Goal: Information Seeking & Learning: Learn about a topic

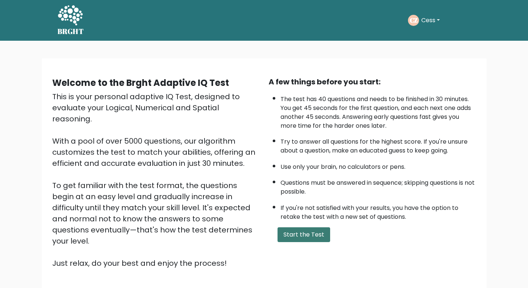
scroll to position [51, 0]
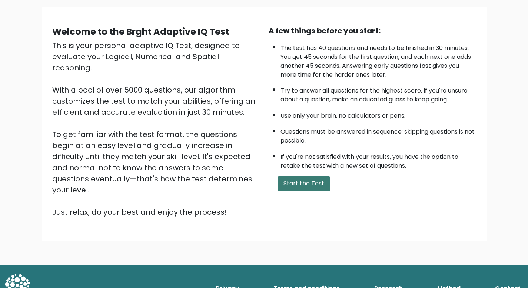
click at [320, 182] on button "Start the Test" at bounding box center [304, 183] width 53 height 15
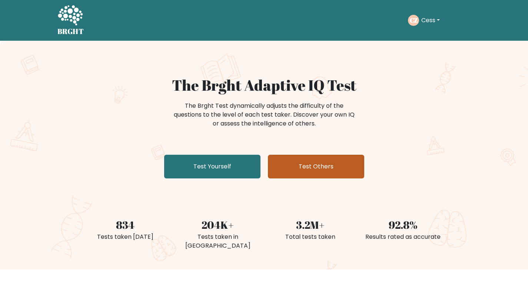
click at [295, 163] on link "Test Others" at bounding box center [316, 167] width 96 height 24
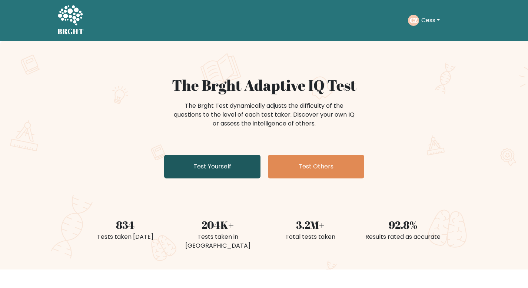
click at [198, 155] on link "Test Yourself" at bounding box center [212, 167] width 96 height 24
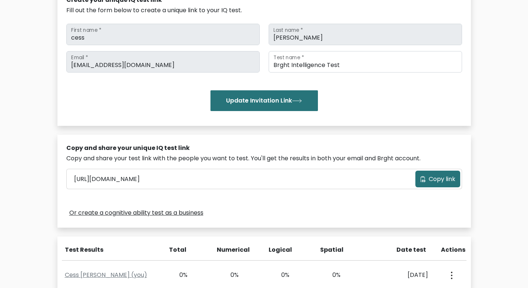
scroll to position [218, 0]
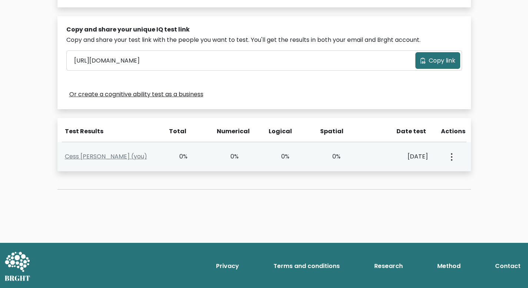
click at [459, 162] on div "View Profile" at bounding box center [451, 156] width 25 height 23
click at [452, 158] on icon "button" at bounding box center [451, 156] width 1 height 7
click at [474, 170] on ul "View Profile" at bounding box center [477, 178] width 59 height 19
click at [456, 159] on div "View Profile" at bounding box center [451, 156] width 25 height 23
click at [447, 157] on div "View Profile" at bounding box center [451, 156] width 25 height 23
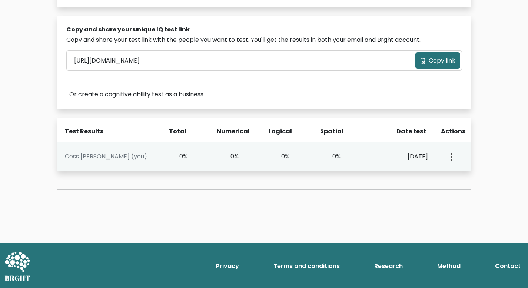
click at [451, 158] on icon "button" at bounding box center [451, 156] width 1 height 7
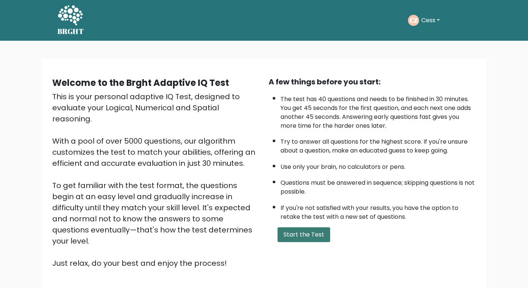
click at [307, 231] on button "Start the Test" at bounding box center [304, 235] width 53 height 15
click at [422, 22] on button "Cess" at bounding box center [430, 21] width 23 height 10
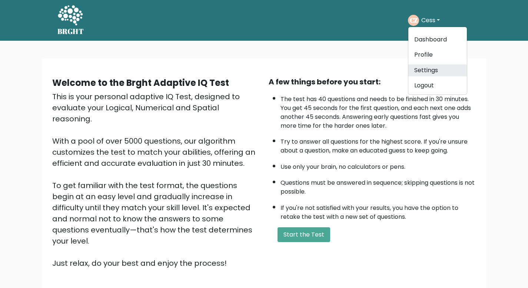
click at [429, 66] on link "Settings" at bounding box center [437, 70] width 59 height 12
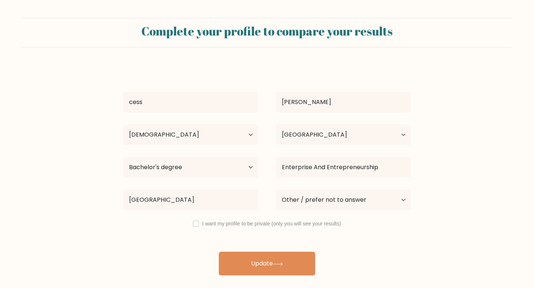
select select "25_34"
select select "PH"
select select "bachelors_degree"
select select "other"
click at [201, 226] on div "I want my profile to be private (only you will see your results)" at bounding box center [266, 223] width 305 height 9
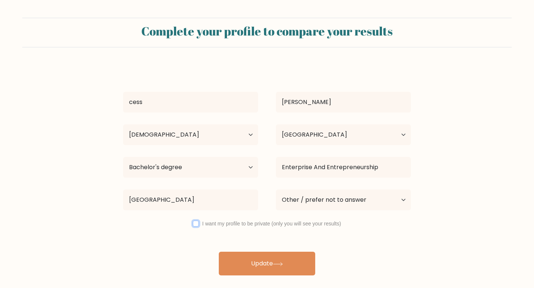
click at [195, 224] on input "checkbox" at bounding box center [196, 224] width 6 height 6
checkbox input "true"
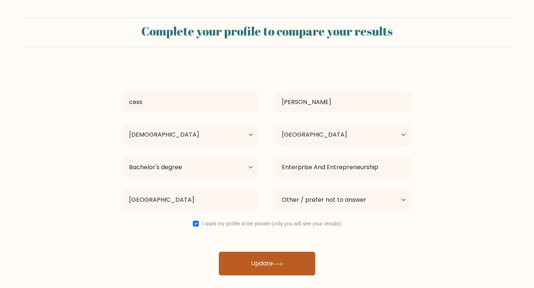
click at [278, 262] on icon at bounding box center [278, 264] width 10 height 4
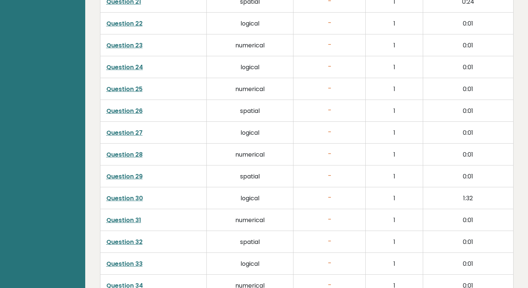
scroll to position [1896, 0]
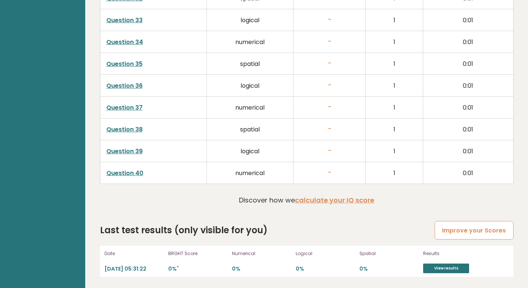
click at [450, 229] on link "Improve your Scores" at bounding box center [474, 230] width 79 height 19
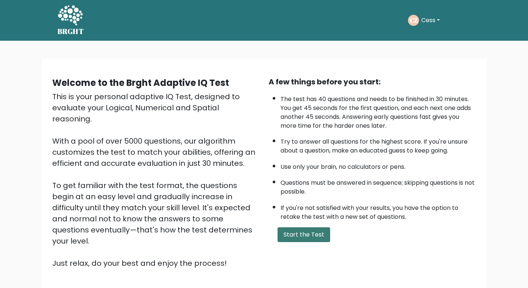
click at [297, 230] on button "Start the Test" at bounding box center [304, 235] width 53 height 15
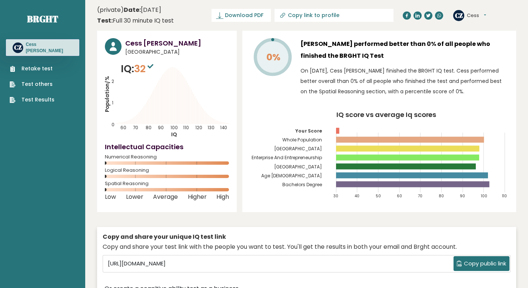
click at [27, 67] on link "Retake test" at bounding box center [32, 69] width 45 height 8
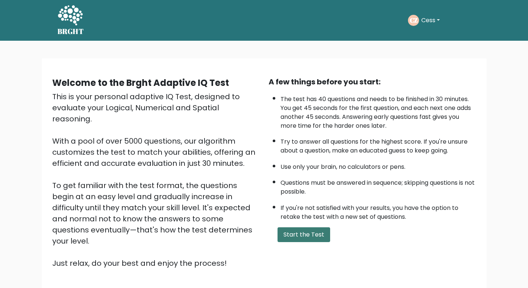
click at [317, 233] on button "Start the Test" at bounding box center [304, 235] width 53 height 15
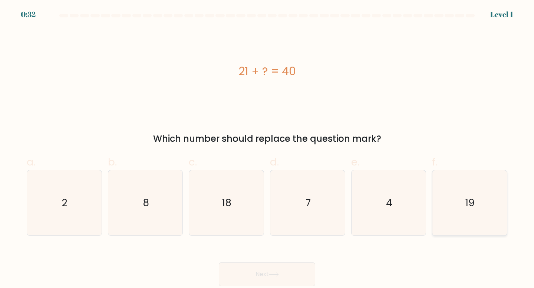
click at [463, 207] on icon "19" at bounding box center [470, 204] width 66 height 66
click at [267, 149] on input "f. 19" at bounding box center [267, 146] width 0 height 5
radio input "true"
click at [276, 277] on button "Next" at bounding box center [267, 275] width 96 height 24
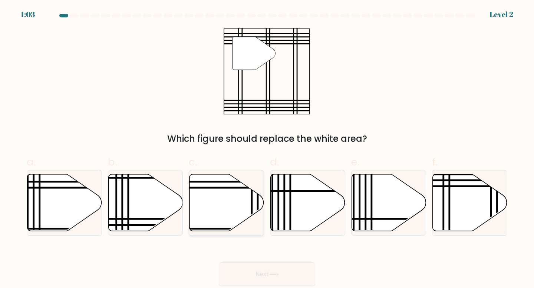
click at [210, 199] on icon at bounding box center [226, 202] width 75 height 57
click at [267, 149] on input "c." at bounding box center [267, 146] width 0 height 5
radio input "true"
click at [279, 277] on icon at bounding box center [274, 275] width 10 height 4
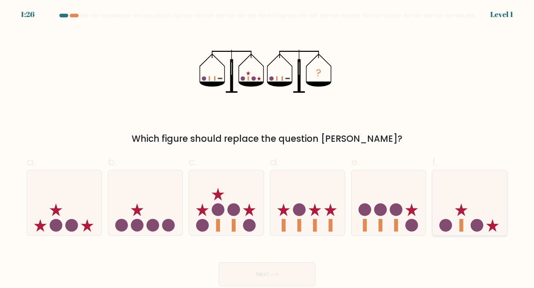
click at [470, 220] on icon at bounding box center [469, 203] width 75 height 62
click at [267, 149] on input "f." at bounding box center [267, 146] width 0 height 5
radio input "true"
drag, startPoint x: 291, startPoint y: 288, endPoint x: 281, endPoint y: 278, distance: 13.6
click at [290, 288] on body "1:24 Level 1" at bounding box center [267, 144] width 534 height 288
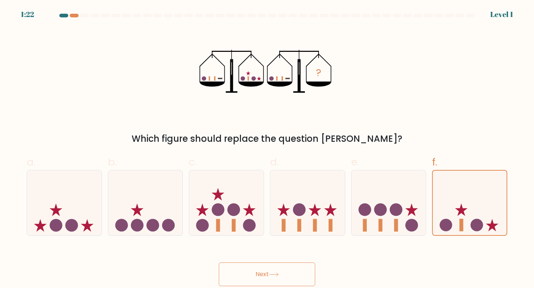
click at [266, 274] on button "Next" at bounding box center [267, 275] width 96 height 24
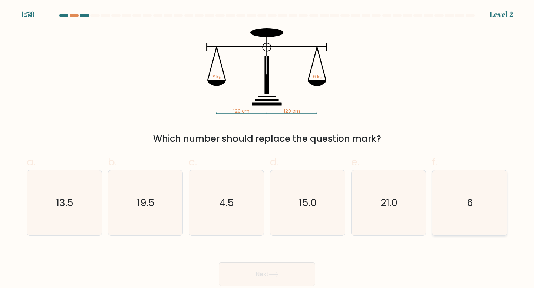
click at [474, 204] on icon "6" at bounding box center [470, 204] width 66 height 66
click at [267, 149] on input "f. 6" at bounding box center [267, 146] width 0 height 5
radio input "true"
click at [259, 268] on button "Next" at bounding box center [267, 275] width 96 height 24
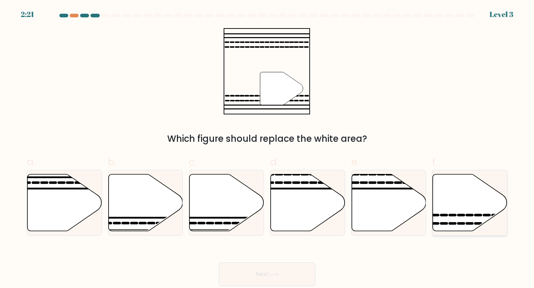
click at [468, 208] on icon at bounding box center [470, 202] width 75 height 57
click at [267, 149] on input "f." at bounding box center [267, 146] width 0 height 5
radio input "true"
click at [282, 279] on button "Next" at bounding box center [267, 275] width 96 height 24
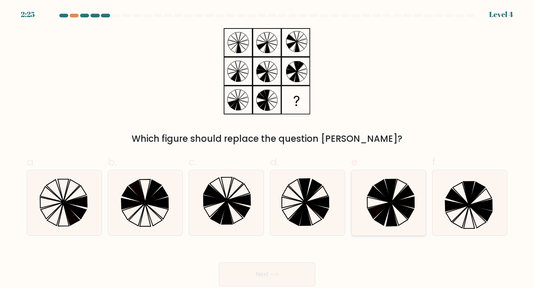
click at [391, 208] on icon at bounding box center [391, 214] width 11 height 23
click at [267, 149] on input "e." at bounding box center [267, 146] width 0 height 5
radio input "true"
click at [271, 287] on body "2:24 Level 4" at bounding box center [267, 144] width 534 height 288
click at [271, 278] on button "Next" at bounding box center [267, 275] width 96 height 24
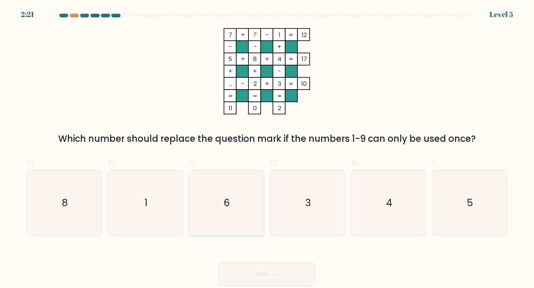
click at [221, 204] on icon "6" at bounding box center [226, 204] width 66 height 66
click at [267, 149] on input "c. 6" at bounding box center [267, 146] width 0 height 5
radio input "true"
click at [258, 272] on button "Next" at bounding box center [267, 275] width 96 height 24
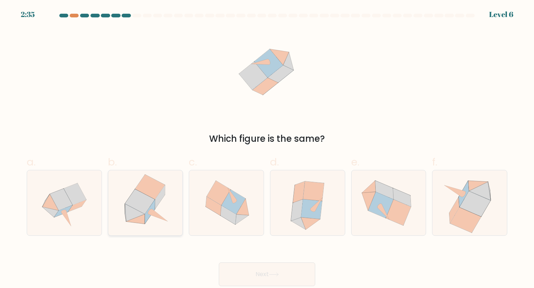
click at [142, 201] on icon at bounding box center [140, 201] width 30 height 25
click at [267, 149] on input "b." at bounding box center [267, 146] width 0 height 5
radio input "true"
click at [278, 281] on button "Next" at bounding box center [267, 275] width 96 height 24
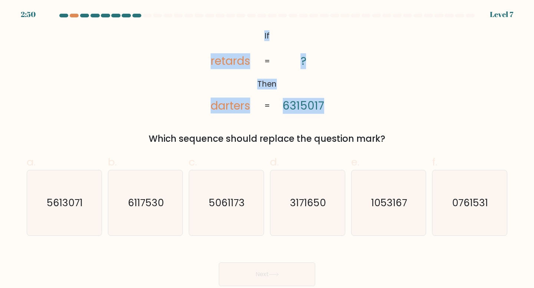
drag, startPoint x: 253, startPoint y: 33, endPoint x: 328, endPoint y: 96, distance: 97.9
click at [328, 96] on icon "@import url('https://fonts.googleapis.com/css?family=Abril+Fatface:400,100,100i…" at bounding box center [267, 71] width 140 height 86
copy icon "If Then retards darters ? 6315017"
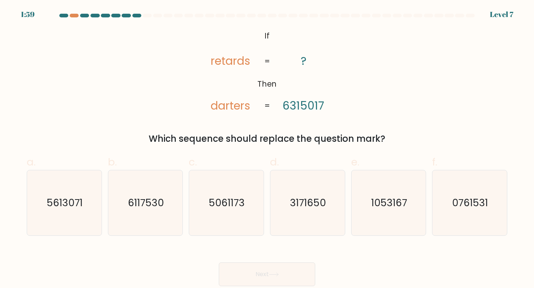
click at [336, 112] on icon "@import url('https://fonts.googleapis.com/css?family=Abril+Fatface:400,100,100i…" at bounding box center [267, 71] width 140 height 86
click at [236, 200] on text "5061173" at bounding box center [227, 203] width 36 height 14
click at [267, 149] on input "c. 5061173" at bounding box center [267, 146] width 0 height 5
radio input "true"
click at [260, 270] on button "Next" at bounding box center [267, 275] width 96 height 24
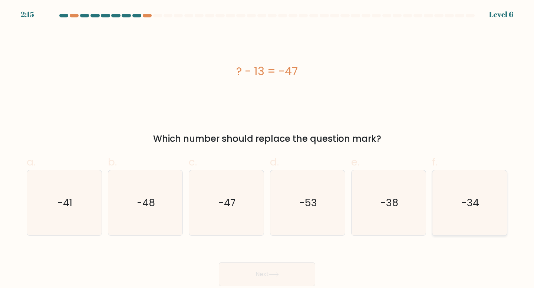
click at [466, 210] on icon "-34" at bounding box center [470, 204] width 66 height 66
click at [267, 149] on input "f. -34" at bounding box center [267, 146] width 0 height 5
radio input "true"
click at [246, 272] on button "Next" at bounding box center [267, 275] width 96 height 24
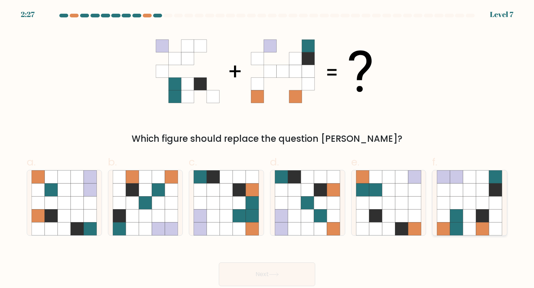
click at [468, 208] on icon at bounding box center [469, 202] width 13 height 13
click at [267, 149] on input "f." at bounding box center [267, 146] width 0 height 5
radio input "true"
click at [271, 269] on button "Next" at bounding box center [267, 275] width 96 height 24
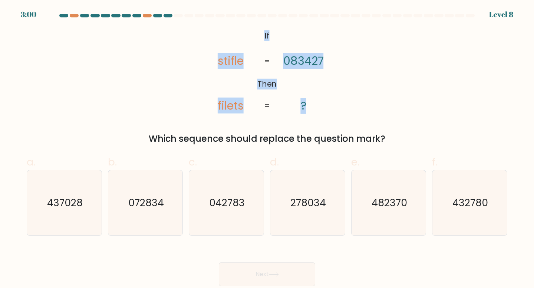
drag, startPoint x: 255, startPoint y: 27, endPoint x: 312, endPoint y: 109, distance: 99.9
click at [312, 109] on form "If ?" at bounding box center [267, 150] width 534 height 273
copy icon "If Then stifle filets 083427 ?"
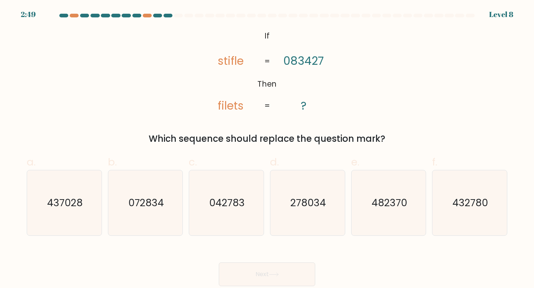
click at [336, 99] on icon "@import url('https://fonts.googleapis.com/css?family=Abril+Fatface:400,100,100i…" at bounding box center [267, 71] width 140 height 86
click at [66, 219] on icon "437028" at bounding box center [65, 204] width 66 height 66
click at [267, 149] on input "a. 437028" at bounding box center [267, 146] width 0 height 5
radio input "true"
click at [292, 275] on button "Next" at bounding box center [267, 275] width 96 height 24
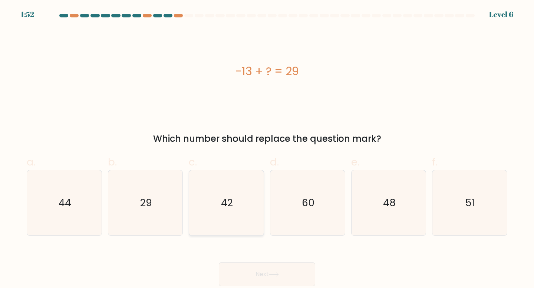
click at [219, 212] on icon "42" at bounding box center [226, 204] width 66 height 66
click at [267, 149] on input "c. 42" at bounding box center [267, 146] width 0 height 5
radio input "true"
click at [175, 203] on icon "29" at bounding box center [146, 204] width 66 height 66
click at [267, 149] on input "b. 29" at bounding box center [267, 146] width 0 height 5
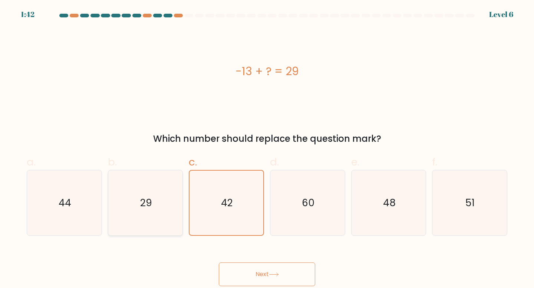
radio input "true"
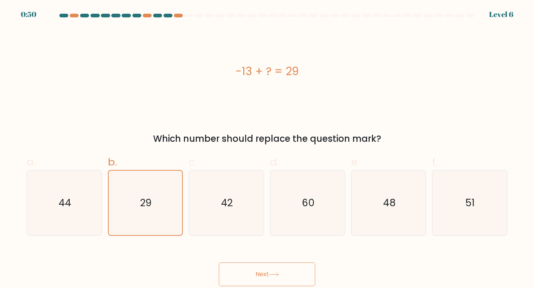
click at [245, 281] on button "Next" at bounding box center [267, 275] width 96 height 24
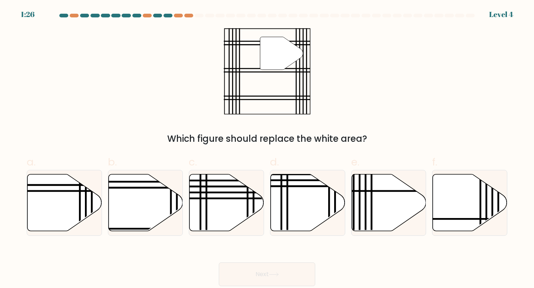
click at [268, 54] on icon at bounding box center [281, 53] width 43 height 33
click at [143, 189] on icon at bounding box center [145, 202] width 75 height 57
click at [267, 149] on input "b." at bounding box center [267, 146] width 0 height 5
radio input "true"
click at [270, 281] on button "Next" at bounding box center [267, 275] width 96 height 24
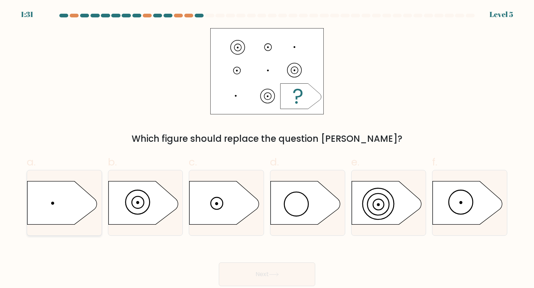
click at [71, 192] on icon at bounding box center [62, 202] width 70 height 43
click at [267, 149] on input "a." at bounding box center [267, 146] width 0 height 5
radio input "true"
click at [264, 266] on button "Next" at bounding box center [267, 275] width 96 height 24
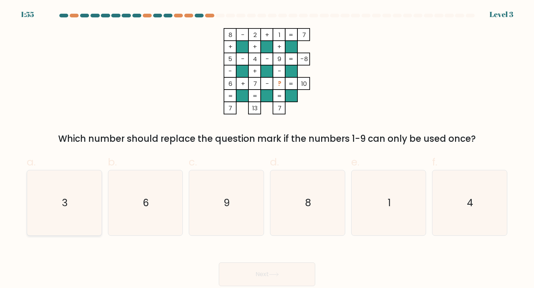
click at [30, 200] on div "3" at bounding box center [64, 203] width 75 height 66
click at [267, 149] on input "a. 3" at bounding box center [267, 146] width 0 height 5
radio input "true"
click at [291, 275] on button "Next" at bounding box center [267, 275] width 96 height 24
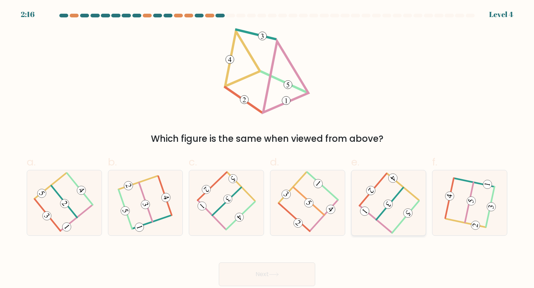
click at [377, 215] on icon at bounding box center [388, 203] width 53 height 52
click at [267, 149] on input "e." at bounding box center [267, 146] width 0 height 5
radio input "true"
click at [282, 269] on button "Next" at bounding box center [267, 275] width 96 height 24
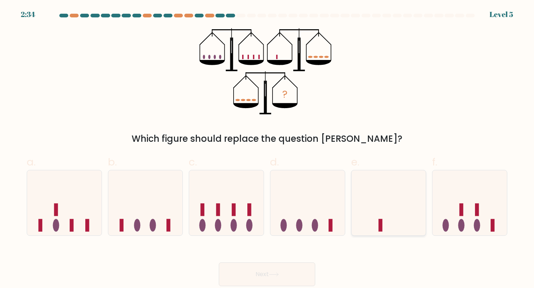
click at [369, 209] on icon at bounding box center [388, 203] width 75 height 62
click at [267, 149] on input "e." at bounding box center [267, 146] width 0 height 5
radio input "true"
click at [259, 279] on button "Next" at bounding box center [267, 275] width 96 height 24
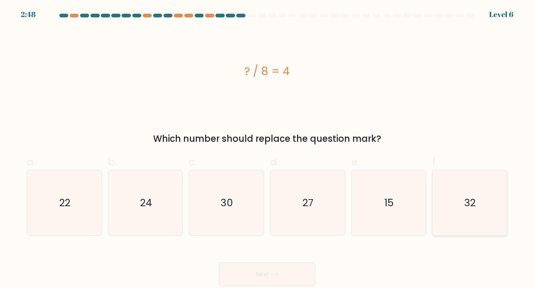
click at [444, 193] on icon "32" at bounding box center [470, 204] width 66 height 66
click at [267, 149] on input "f. 32" at bounding box center [267, 146] width 0 height 5
radio input "true"
drag, startPoint x: 294, startPoint y: 279, endPoint x: 291, endPoint y: 279, distance: 3.8
click at [294, 279] on button "Next" at bounding box center [267, 275] width 96 height 24
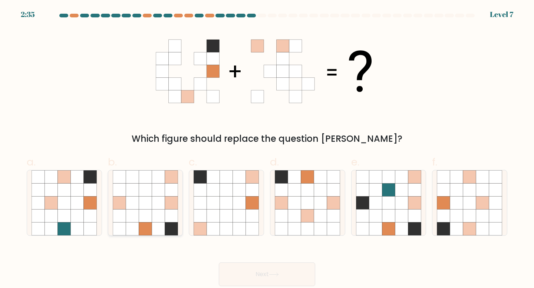
click at [152, 202] on icon at bounding box center [158, 202] width 13 height 13
click at [267, 149] on input "b." at bounding box center [267, 146] width 0 height 5
radio input "true"
click at [255, 266] on button "Next" at bounding box center [267, 275] width 96 height 24
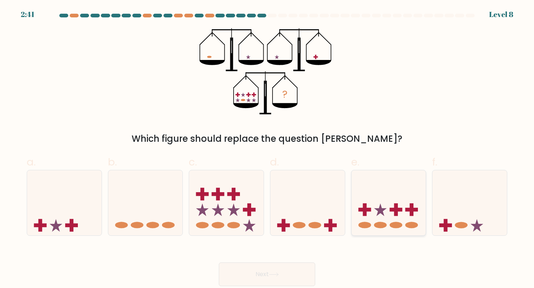
click at [394, 220] on icon at bounding box center [388, 203] width 75 height 62
click at [267, 149] on input "e." at bounding box center [267, 146] width 0 height 5
radio input "true"
drag, startPoint x: 292, startPoint y: 272, endPoint x: 283, endPoint y: 269, distance: 9.8
click at [292, 272] on button "Next" at bounding box center [267, 275] width 96 height 24
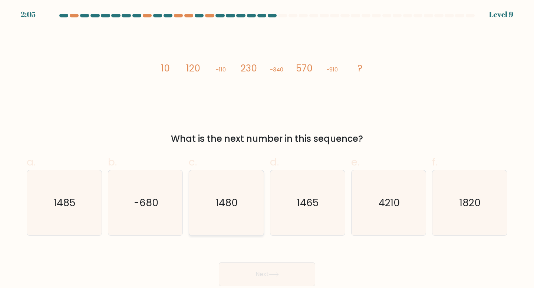
click at [237, 186] on icon "1480" at bounding box center [226, 204] width 66 height 66
click at [267, 149] on input "c. 1480" at bounding box center [267, 146] width 0 height 5
radio input "true"
click at [264, 275] on button "Next" at bounding box center [267, 275] width 96 height 24
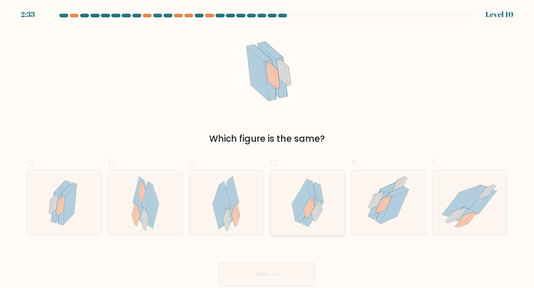
click at [307, 205] on icon at bounding box center [308, 207] width 9 height 19
click at [267, 149] on input "d." at bounding box center [267, 146] width 0 height 5
radio input "true"
click at [254, 272] on button "Next" at bounding box center [267, 275] width 96 height 24
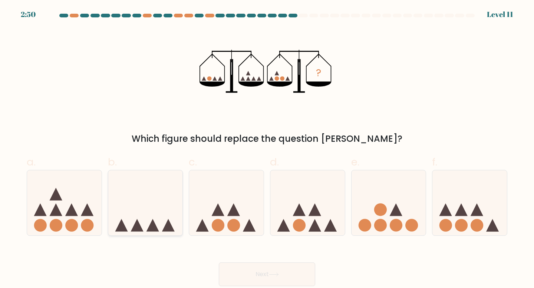
click at [153, 221] on icon at bounding box center [152, 225] width 13 height 13
click at [267, 149] on input "b." at bounding box center [267, 146] width 0 height 5
radio input "true"
click at [298, 287] on body "2:49 Level 11" at bounding box center [267, 144] width 534 height 288
click at [290, 277] on button "Next" at bounding box center [267, 275] width 96 height 24
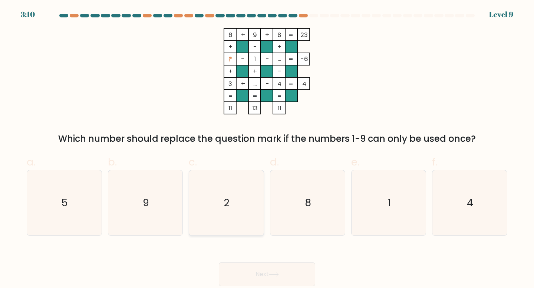
click at [235, 187] on icon "2" at bounding box center [226, 204] width 66 height 66
click at [267, 149] on input "c. 2" at bounding box center [267, 146] width 0 height 5
radio input "true"
click at [271, 268] on button "Next" at bounding box center [267, 275] width 96 height 24
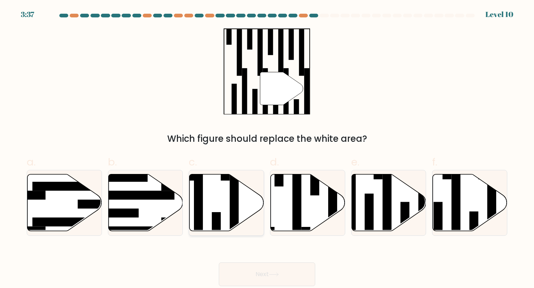
click at [221, 185] on icon at bounding box center [226, 202] width 75 height 57
click at [267, 149] on input "c." at bounding box center [267, 146] width 0 height 5
radio input "true"
click at [269, 272] on button "Next" at bounding box center [267, 275] width 96 height 24
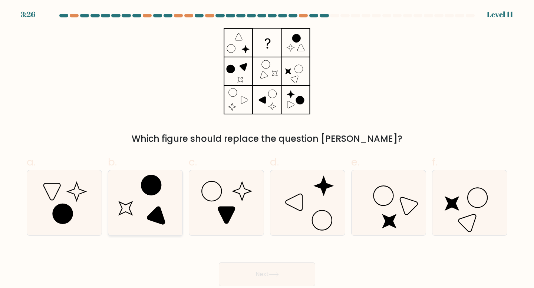
click at [156, 203] on icon at bounding box center [146, 204] width 66 height 66
click at [267, 149] on input "b." at bounding box center [267, 146] width 0 height 5
radio input "true"
click at [262, 264] on button "Next" at bounding box center [267, 275] width 96 height 24
click at [265, 269] on button "Next" at bounding box center [267, 275] width 96 height 24
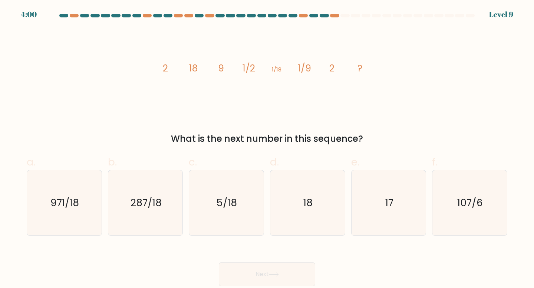
click at [255, 67] on tspan "1/2" at bounding box center [248, 68] width 13 height 13
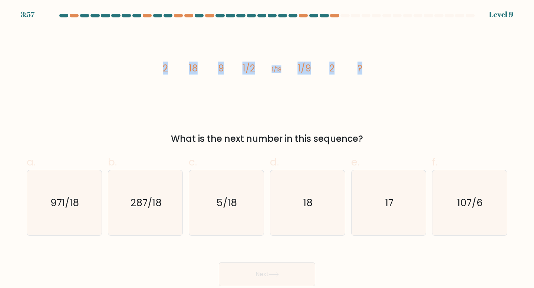
drag, startPoint x: 154, startPoint y: 67, endPoint x: 374, endPoint y: 85, distance: 220.6
click at [374, 85] on div "image/svg+xml 2 18 9 1/2 1/18 1/9 2 ? What is the next number in this sequence?" at bounding box center [266, 87] width 489 height 118
copy g "2 18 9 1/2 1/18 1/9 2 ?"
click at [301, 208] on icon "18" at bounding box center [308, 204] width 66 height 66
click at [267, 149] on input "d. 18" at bounding box center [267, 146] width 0 height 5
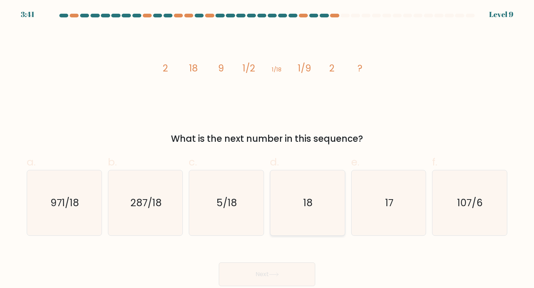
radio input "true"
click at [265, 277] on button "Next" at bounding box center [267, 275] width 96 height 24
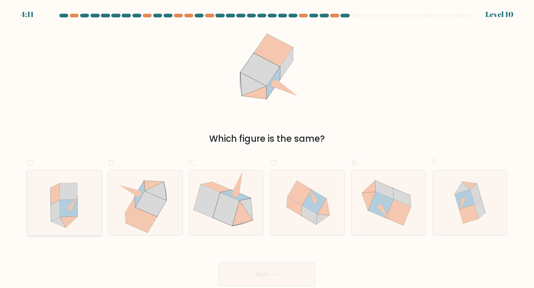
click at [61, 199] on icon at bounding box center [68, 191] width 18 height 17
click at [267, 149] on input "a." at bounding box center [267, 146] width 0 height 5
radio input "true"
click at [243, 281] on button "Next" at bounding box center [267, 275] width 96 height 24
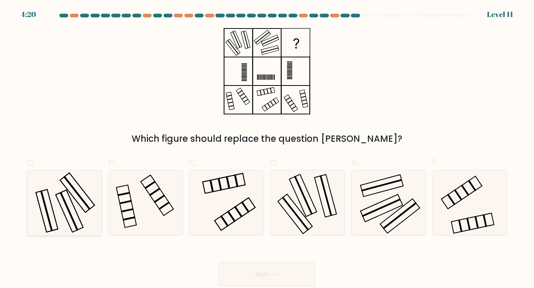
click at [42, 220] on icon at bounding box center [65, 204] width 66 height 66
click at [267, 149] on input "a." at bounding box center [267, 146] width 0 height 5
radio input "true"
click at [255, 279] on button "Next" at bounding box center [267, 275] width 96 height 24
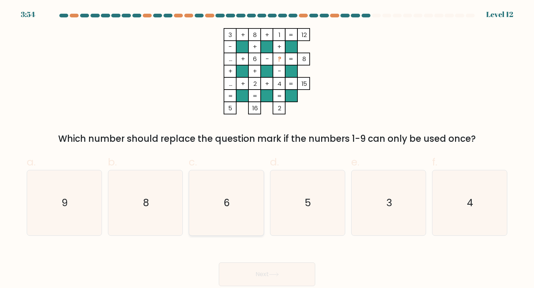
click at [217, 198] on icon "6" at bounding box center [226, 204] width 66 height 66
click at [267, 149] on input "c. 6" at bounding box center [267, 146] width 0 height 5
radio input "true"
click at [285, 273] on button "Next" at bounding box center [267, 275] width 96 height 24
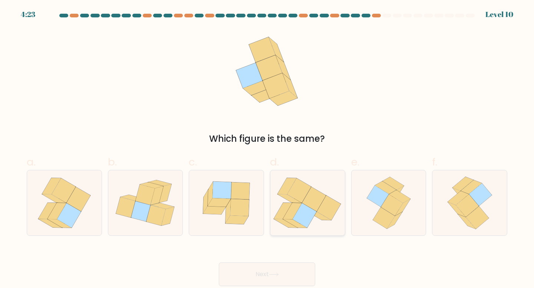
click at [302, 215] on icon at bounding box center [305, 216] width 24 height 25
click at [267, 149] on input "d." at bounding box center [267, 146] width 0 height 5
radio input "true"
click at [274, 269] on button "Next" at bounding box center [267, 275] width 96 height 24
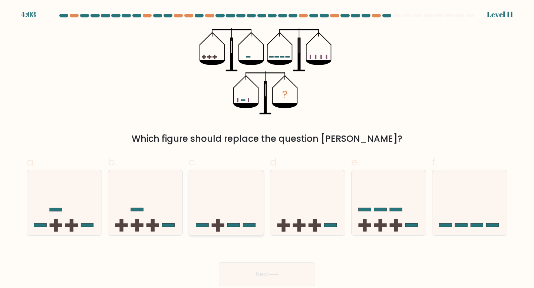
click at [219, 213] on icon at bounding box center [226, 203] width 75 height 62
click at [267, 149] on input "c." at bounding box center [267, 146] width 0 height 5
radio input "true"
click at [253, 268] on button "Next" at bounding box center [267, 275] width 96 height 24
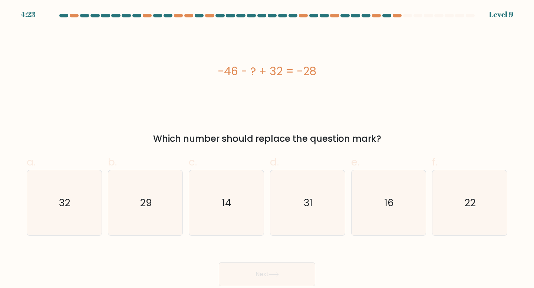
click at [265, 70] on div "-46 - ? + 32 = -28" at bounding box center [267, 71] width 480 height 17
copy div "-46 - ? + 32 = -28"
click at [228, 210] on icon "14" at bounding box center [226, 204] width 66 height 66
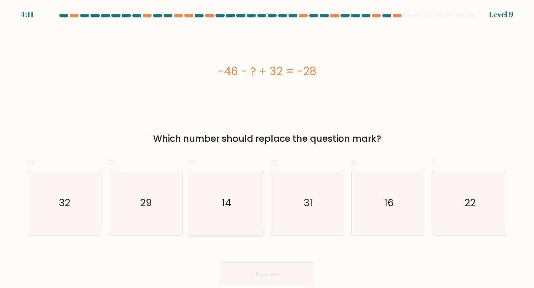
click at [267, 149] on input "c. 14" at bounding box center [267, 146] width 0 height 5
radio input "true"
click at [257, 268] on button "Next" at bounding box center [267, 275] width 96 height 24
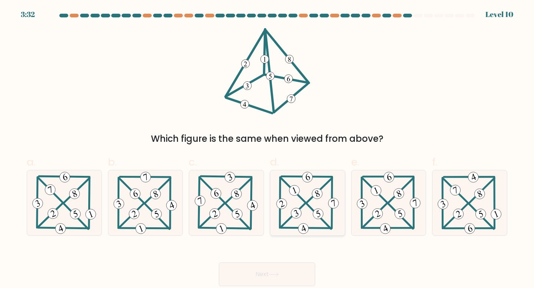
click at [315, 214] on 823 at bounding box center [317, 214] width 13 height 13
click at [267, 149] on input "d." at bounding box center [267, 146] width 0 height 5
radio input "true"
click at [271, 279] on button "Next" at bounding box center [267, 275] width 96 height 24
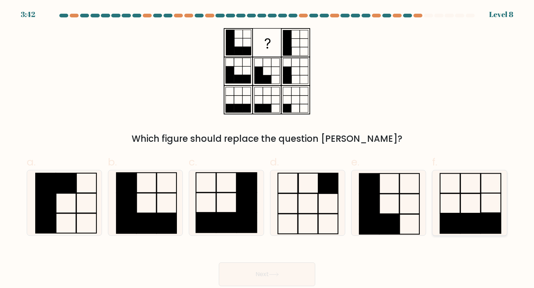
click at [456, 199] on icon at bounding box center [470, 204] width 66 height 66
click at [267, 149] on input "f." at bounding box center [267, 146] width 0 height 5
radio input "true"
click at [287, 282] on button "Next" at bounding box center [267, 275] width 96 height 24
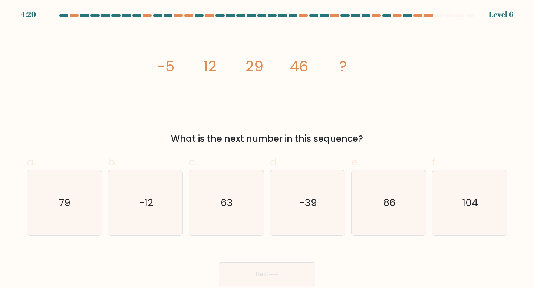
click at [248, 67] on tspan "29" at bounding box center [254, 66] width 18 height 21
click at [249, 67] on tspan "29" at bounding box center [254, 66] width 18 height 21
drag, startPoint x: 143, startPoint y: 64, endPoint x: 373, endPoint y: 76, distance: 230.5
click at [373, 76] on div "image/svg+xml -5 12 29 46 ? What is the next number in this sequence?" at bounding box center [266, 87] width 489 height 118
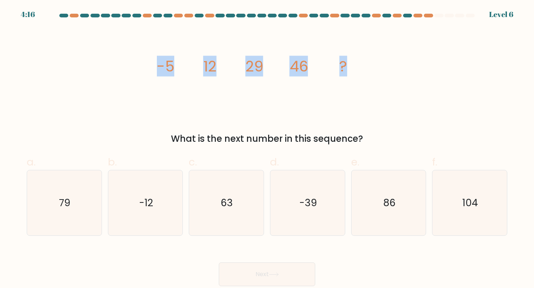
copy g "-5 12 29 46 ?"
click at [234, 205] on icon "63" at bounding box center [226, 204] width 66 height 66
click at [267, 149] on input "c. 63" at bounding box center [267, 146] width 0 height 5
radio input "true"
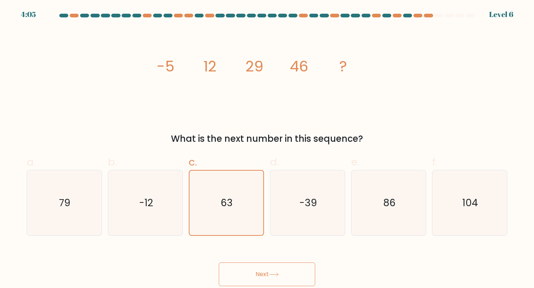
click at [259, 278] on button "Next" at bounding box center [267, 275] width 96 height 24
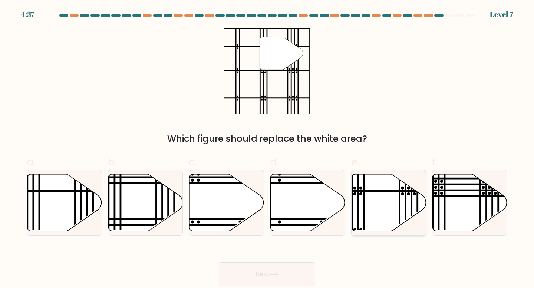
drag, startPoint x: 395, startPoint y: 207, endPoint x: 390, endPoint y: 211, distance: 6.3
click at [394, 206] on icon at bounding box center [388, 202] width 75 height 57
click at [267, 149] on input "e." at bounding box center [267, 146] width 0 height 5
radio input "true"
click at [275, 272] on button "Next" at bounding box center [267, 275] width 96 height 24
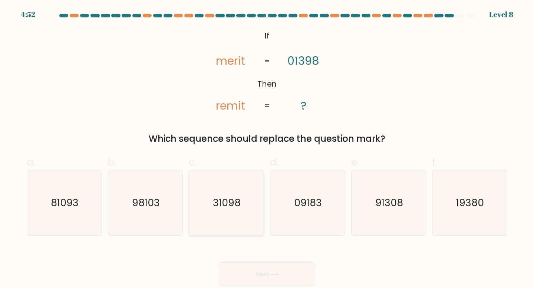
click at [233, 193] on icon "31098" at bounding box center [226, 204] width 66 height 66
click at [267, 149] on input "c. 31098" at bounding box center [267, 146] width 0 height 5
radio input "true"
click at [268, 281] on button "Next" at bounding box center [267, 275] width 96 height 24
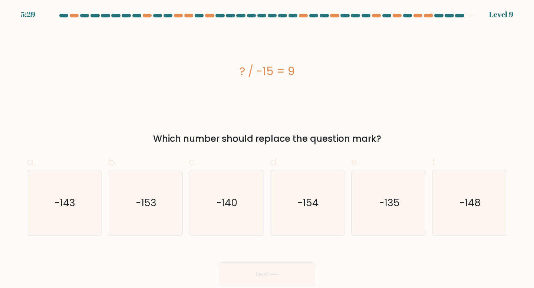
drag, startPoint x: 232, startPoint y: 67, endPoint x: 322, endPoint y: 81, distance: 91.1
click at [322, 81] on div "? / -15 = 9" at bounding box center [267, 71] width 480 height 86
copy div "? / -15 = 9"
click at [407, 205] on icon "-135" at bounding box center [389, 204] width 66 height 66
click at [267, 149] on input "e. -135" at bounding box center [267, 146] width 0 height 5
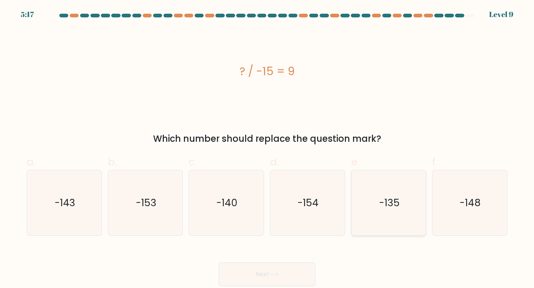
radio input "true"
click at [264, 269] on button "Next" at bounding box center [267, 275] width 96 height 24
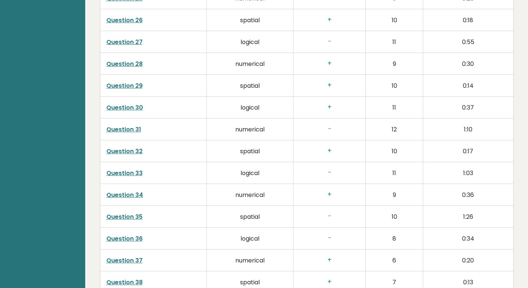
scroll to position [1970, 0]
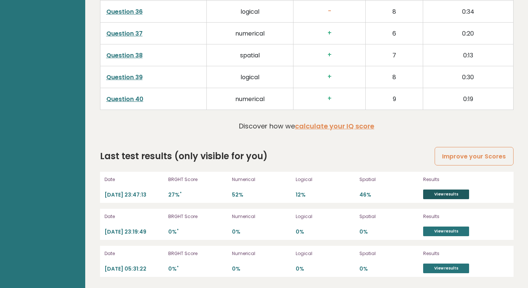
click at [450, 192] on link "View results" at bounding box center [446, 195] width 46 height 10
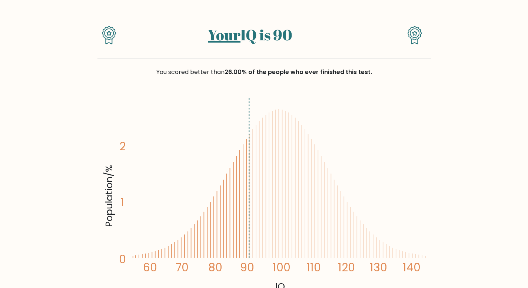
scroll to position [58, 0]
